Goal: Information Seeking & Learning: Learn about a topic

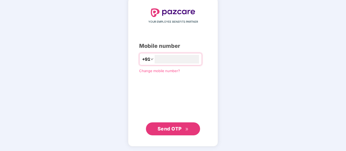
type input "**********"
click at [171, 131] on span "Send OTP" at bounding box center [173, 130] width 31 height 8
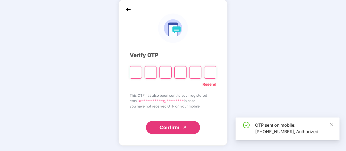
scroll to position [25, 0]
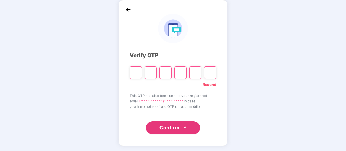
type input "*"
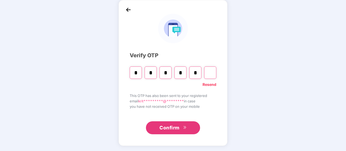
type input "*"
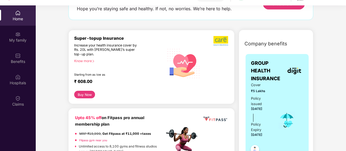
scroll to position [44, 0]
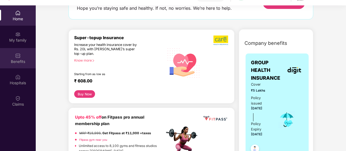
click at [14, 52] on div "Benefits" at bounding box center [18, 58] width 36 height 20
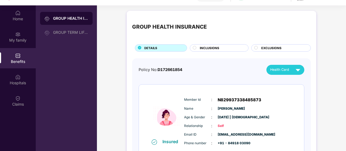
scroll to position [31, 0]
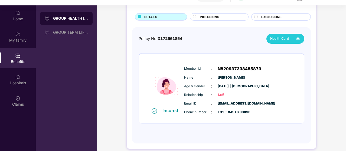
click at [299, 37] on img at bounding box center [297, 38] width 9 height 9
click at [284, 37] on span "Health Card" at bounding box center [279, 38] width 19 height 5
click at [209, 16] on span "INCLUSIONS" at bounding box center [209, 17] width 19 height 5
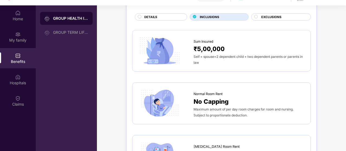
click at [259, 18] on div "EXCLUSIONS" at bounding box center [283, 18] width 49 height 6
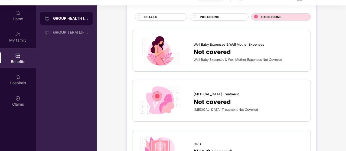
click at [201, 16] on span "INCLUSIONS" at bounding box center [209, 17] width 19 height 5
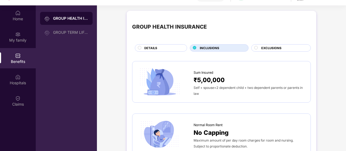
click at [255, 49] on div at bounding box center [256, 48] width 4 height 5
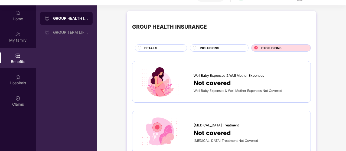
click at [221, 50] on div "INCLUSIONS" at bounding box center [221, 49] width 48 height 6
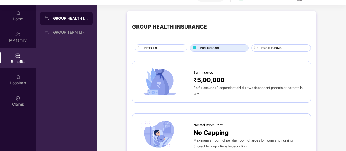
click at [168, 50] on div "DETAILS" at bounding box center [163, 49] width 43 height 6
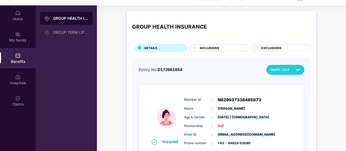
scroll to position [31, 0]
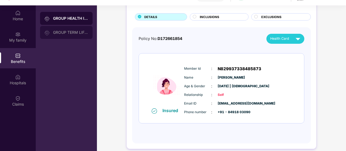
click at [60, 32] on div "GROUP TERM LIFE INSURANCE" at bounding box center [70, 32] width 35 height 4
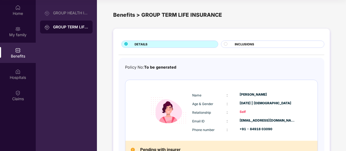
scroll to position [38, 0]
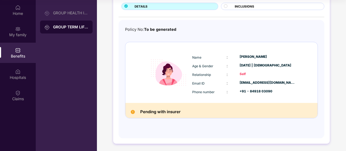
click at [134, 111] on img at bounding box center [133, 112] width 4 height 4
click at [245, 7] on span "INCLUSIONS" at bounding box center [244, 6] width 19 height 5
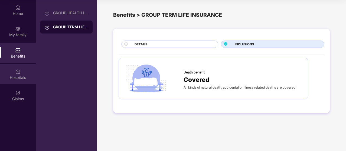
click at [16, 76] on div "Hospitals" at bounding box center [18, 77] width 36 height 5
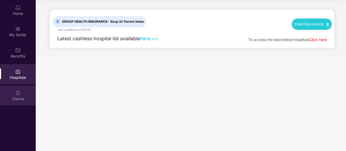
click at [13, 98] on div "Claims" at bounding box center [18, 98] width 36 height 5
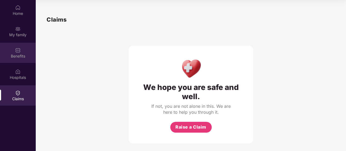
click at [18, 51] on img at bounding box center [17, 50] width 5 height 5
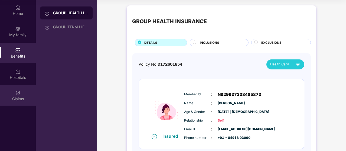
click at [17, 103] on div "Claims" at bounding box center [18, 96] width 36 height 20
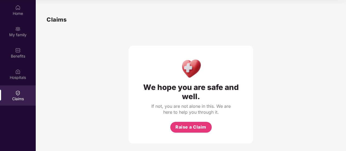
click at [181, 135] on div "We hope you are safe and well. If not, you are not alone in this. We are here t…" at bounding box center [191, 95] width 125 height 98
click at [178, 126] on span "Raise a Claim" at bounding box center [190, 127] width 31 height 7
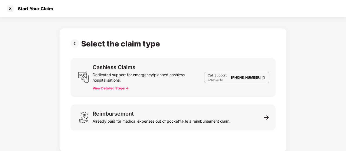
scroll to position [1, 0]
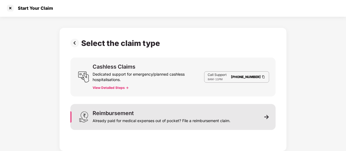
click at [183, 117] on div "Already paid for medical expenses out of pocket? File a reimbursement claim." at bounding box center [162, 120] width 138 height 8
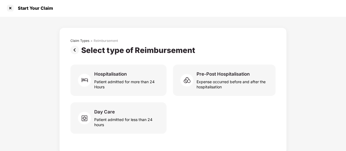
scroll to position [3, 0]
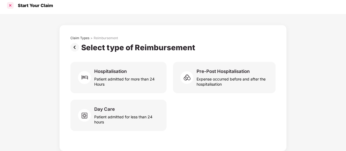
click at [12, 5] on div at bounding box center [10, 5] width 9 height 9
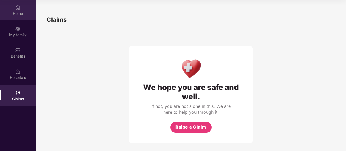
click at [19, 15] on div "Home" at bounding box center [18, 13] width 36 height 5
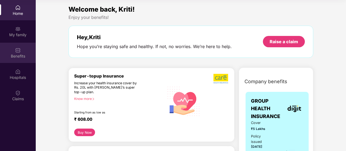
click at [17, 52] on img at bounding box center [17, 50] width 5 height 5
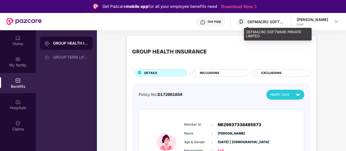
click at [276, 21] on div "DEFMACRO SOFTWARE PRIVATE LIMITED" at bounding box center [266, 21] width 38 height 5
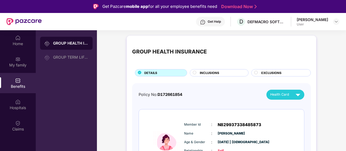
click at [327, 22] on div "[PERSON_NAME]" at bounding box center [312, 19] width 31 height 5
click at [334, 21] on div at bounding box center [336, 21] width 6 height 6
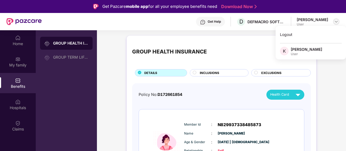
click at [334, 21] on div at bounding box center [336, 21] width 6 height 6
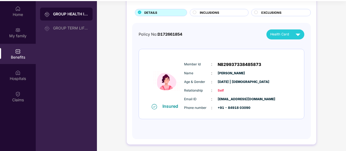
scroll to position [30, 0]
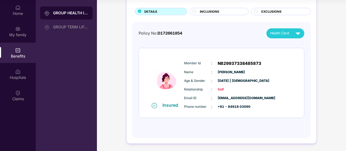
click at [271, 34] on span "Health Card" at bounding box center [279, 33] width 19 height 5
click at [129, 74] on div "GROUP HEALTH INSURANCE DETAILS INCLUSIONS EXCLUSIONS Policy No: D172661854 Heal…" at bounding box center [222, 59] width 190 height 170
click at [22, 12] on div "Home" at bounding box center [18, 13] width 36 height 5
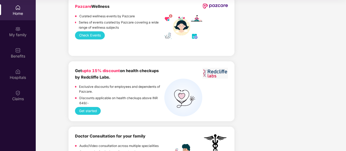
scroll to position [1088, 0]
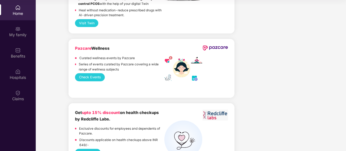
click at [160, 61] on div "Curated wellness events by Pazcare" at bounding box center [119, 59] width 89 height 6
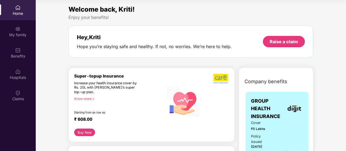
scroll to position [0, 0]
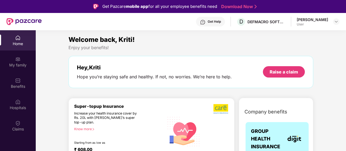
click at [311, 22] on div "User" at bounding box center [312, 24] width 31 height 4
click at [337, 22] on img at bounding box center [336, 21] width 4 height 4
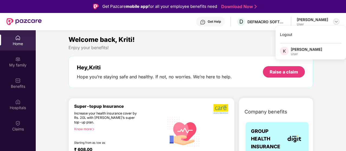
click at [337, 22] on img at bounding box center [336, 21] width 4 height 4
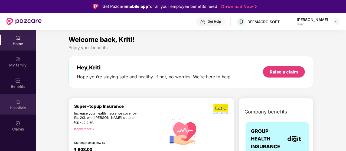
click at [15, 108] on div "Hospitals" at bounding box center [18, 107] width 36 height 5
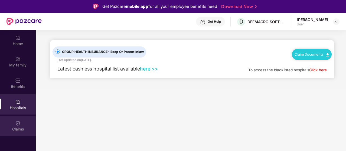
click at [16, 126] on img at bounding box center [17, 123] width 5 height 5
